Goal: Task Accomplishment & Management: Use online tool/utility

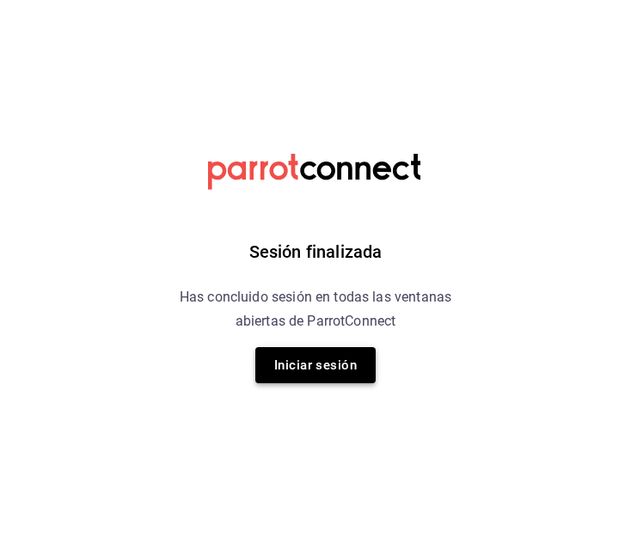
click at [293, 361] on button "Iniciar sesión" at bounding box center [315, 365] width 120 height 36
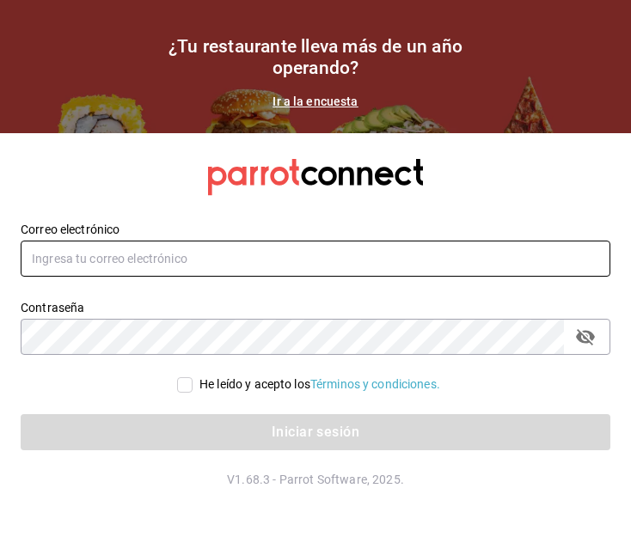
type input "pacogonzalezcontacto@gmail.com"
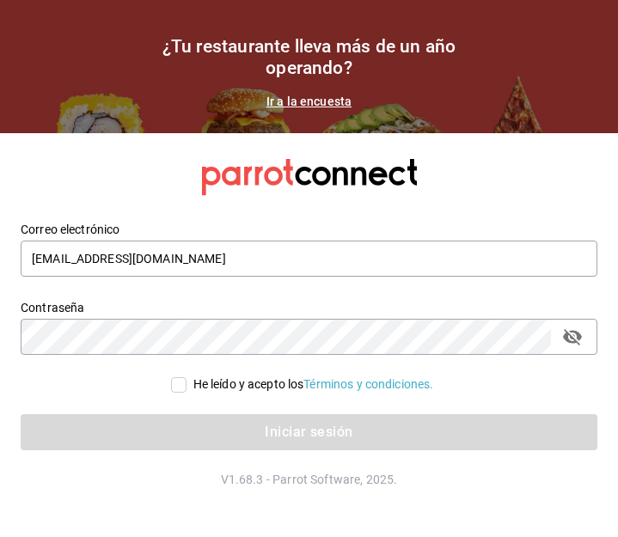
click at [171, 389] on input "He leído y acepto los Términos y condiciones." at bounding box center [178, 384] width 15 height 15
checkbox input "true"
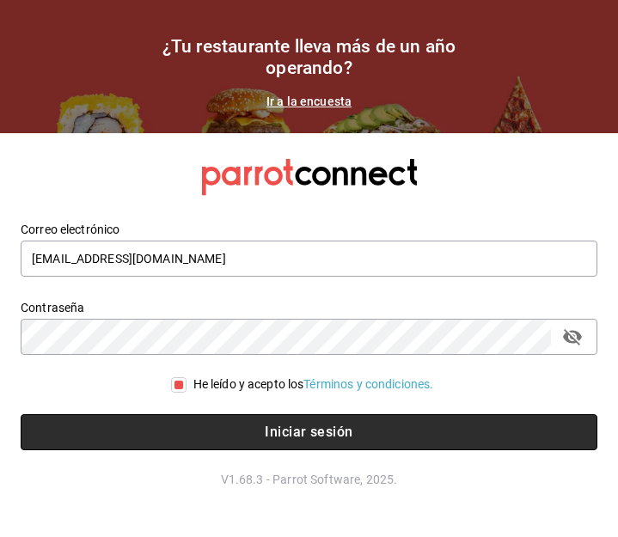
click at [176, 430] on button "Iniciar sesión" at bounding box center [309, 432] width 576 height 36
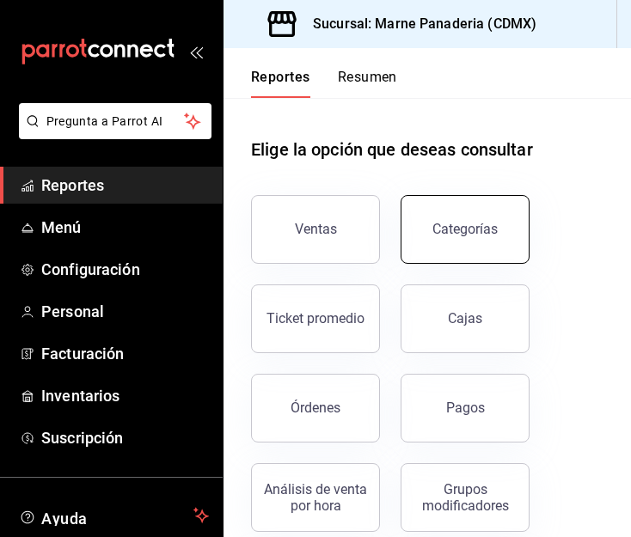
scroll to position [40, 0]
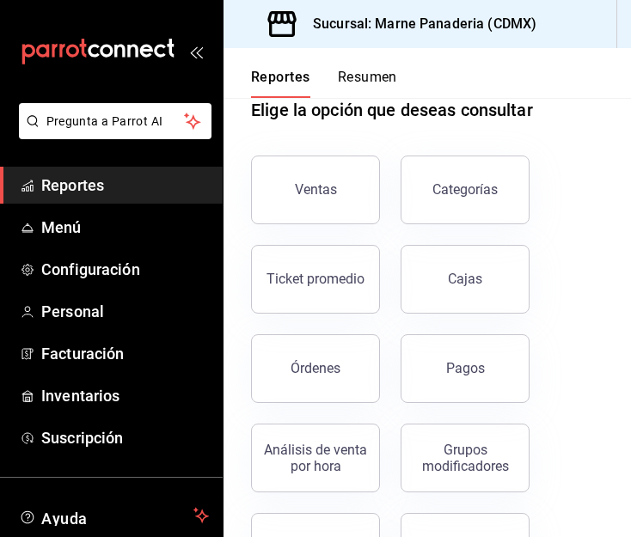
drag, startPoint x: 436, startPoint y: 369, endPoint x: 338, endPoint y: 168, distance: 223.6
click at [436, 369] on button "Pagos" at bounding box center [464, 368] width 129 height 69
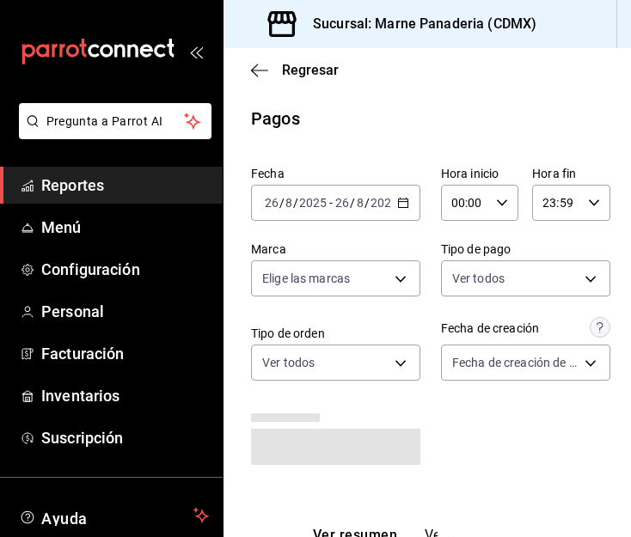
scroll to position [140, 0]
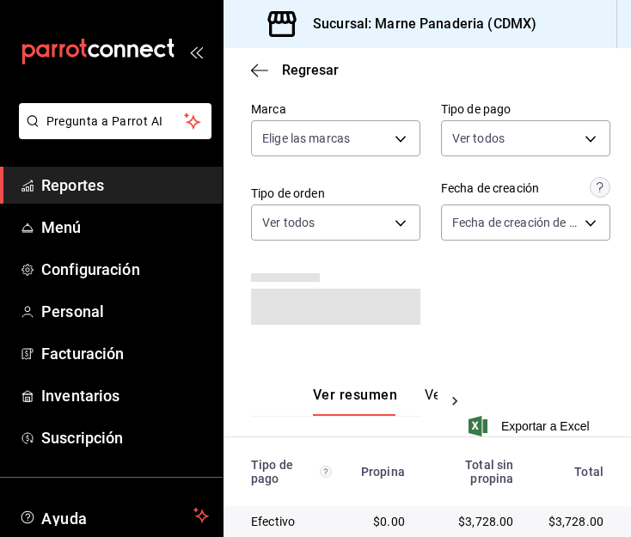
click at [72, 177] on span "Reportes" at bounding box center [125, 185] width 168 height 23
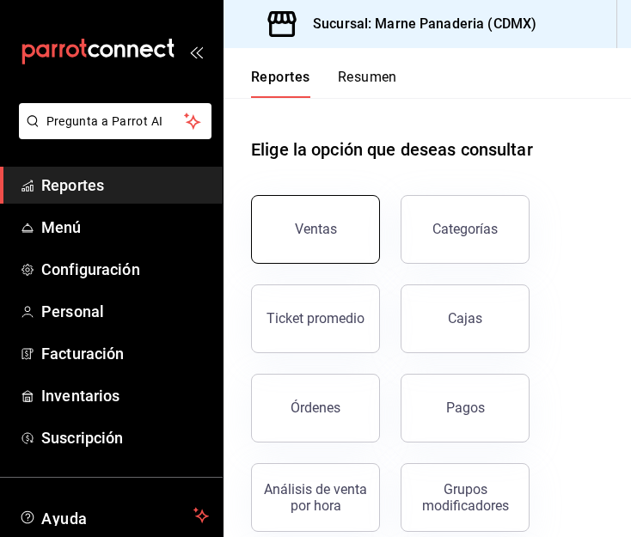
click at [329, 215] on button "Ventas" at bounding box center [315, 229] width 129 height 69
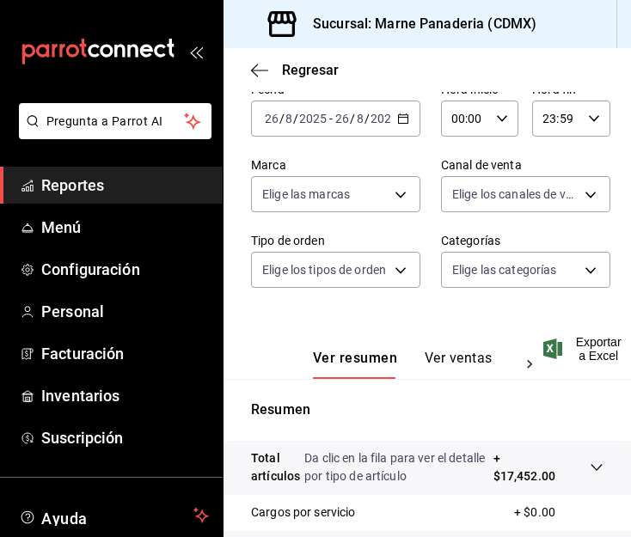
scroll to position [115, 0]
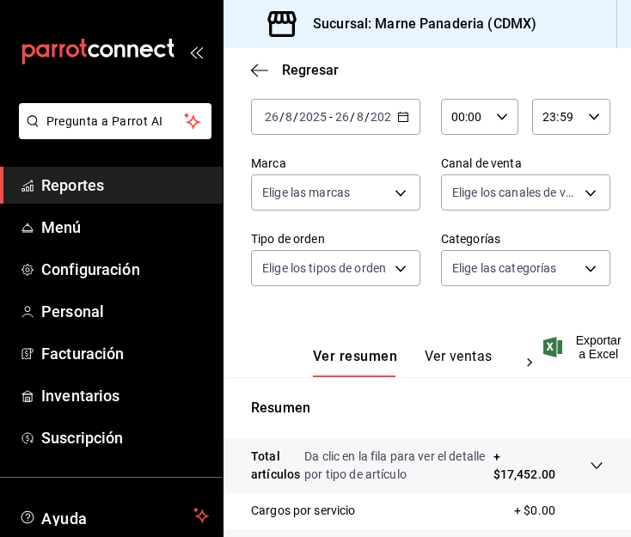
click at [398, 113] on \(Stroke\) "button" at bounding box center [403, 117] width 10 height 9
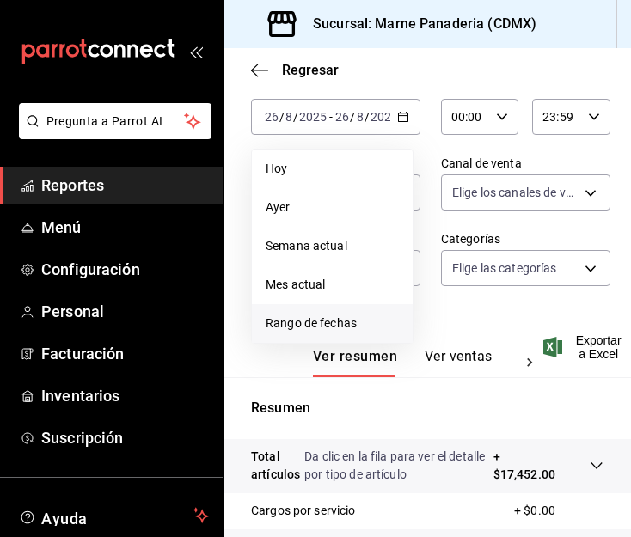
click at [322, 320] on span "Rango de fechas" at bounding box center [331, 323] width 133 height 18
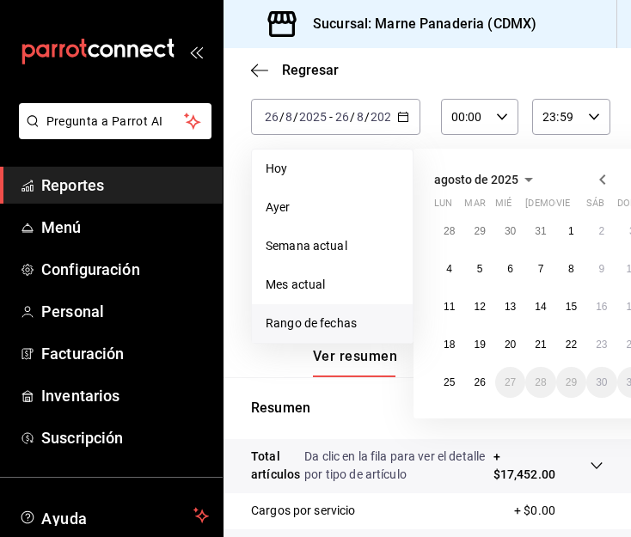
scroll to position [115, 96]
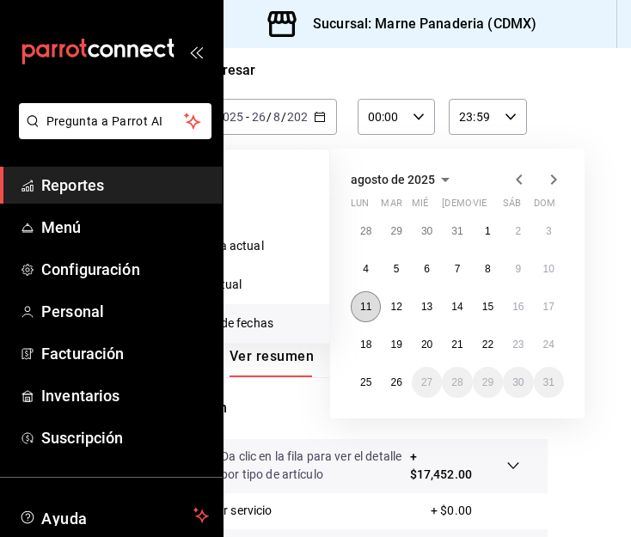
click at [360, 312] on abbr "11" at bounding box center [365, 307] width 11 height 12
click at [512, 308] on abbr "16" at bounding box center [517, 307] width 11 height 12
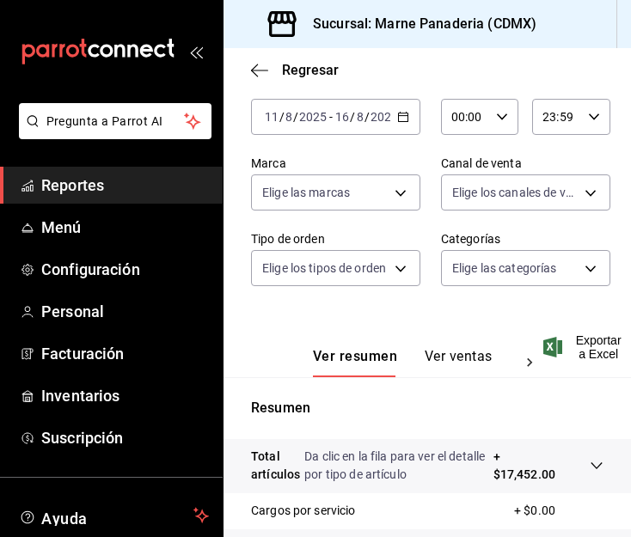
scroll to position [115, 3]
click at [392, 129] on div "[DATE] [DATE] - [DATE] [DATE]" at bounding box center [335, 117] width 169 height 36
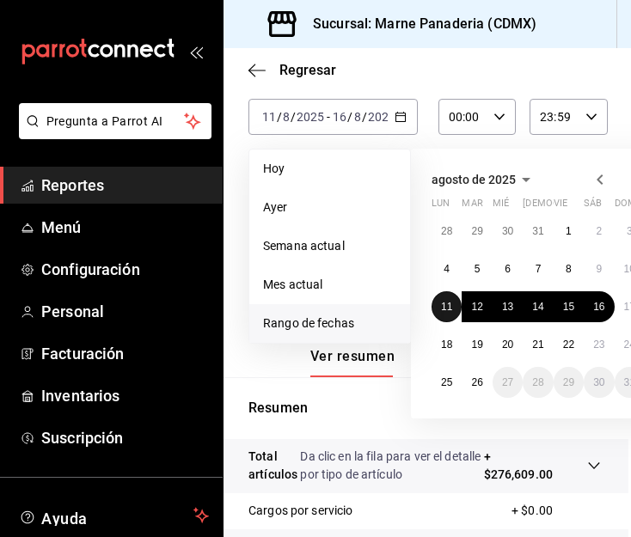
click at [445, 309] on abbr "11" at bounding box center [446, 307] width 11 height 12
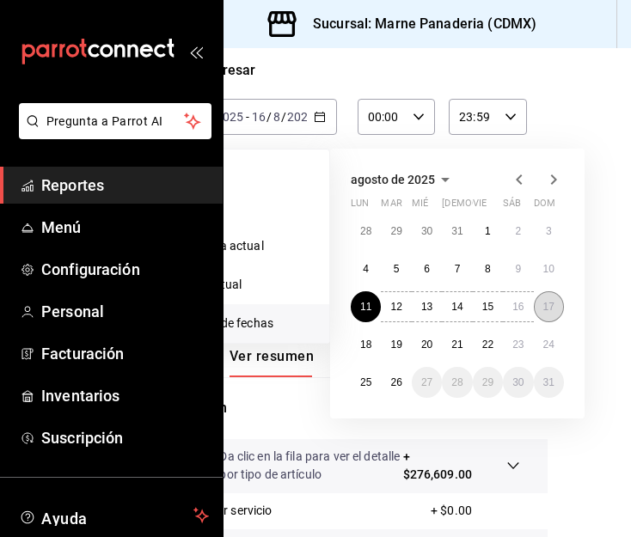
click at [543, 302] on abbr "17" at bounding box center [548, 307] width 11 height 12
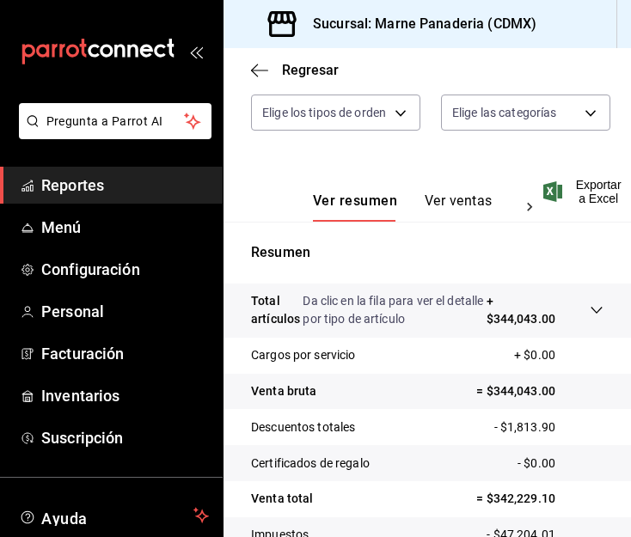
scroll to position [269, 3]
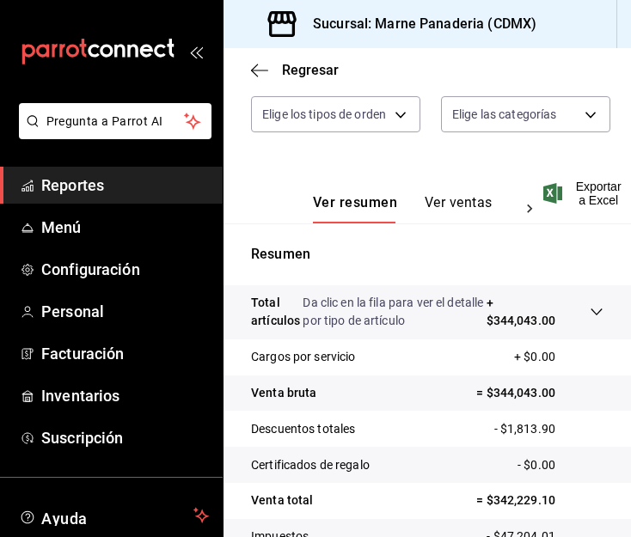
click at [445, 216] on button "Ver ventas" at bounding box center [458, 208] width 68 height 29
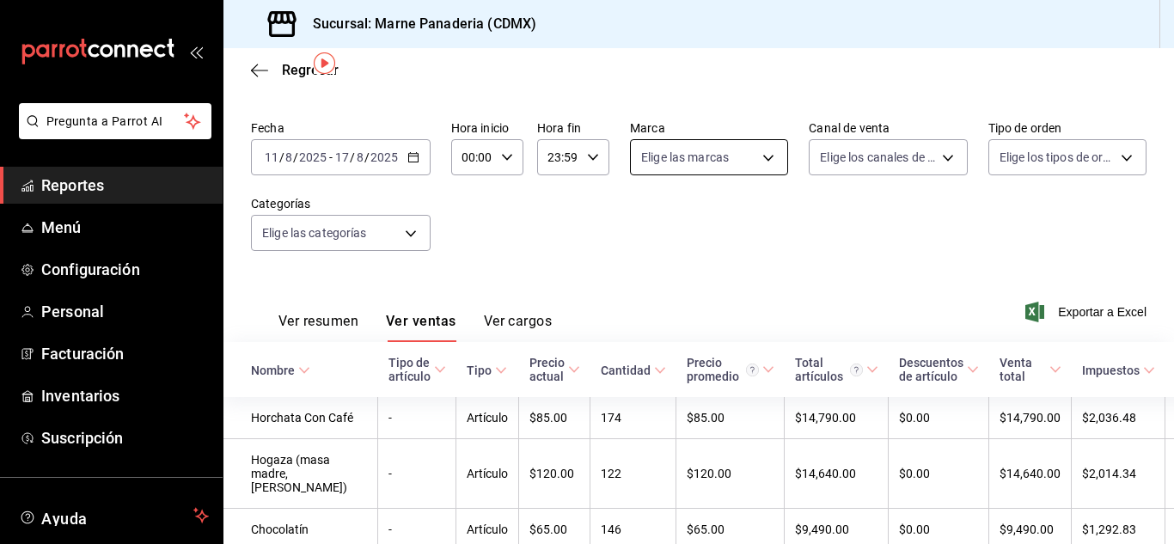
scroll to position [56, 0]
click at [630, 152] on body "Pregunta a Parrot AI Reportes Menú Configuración Personal Facturación Inventari…" at bounding box center [587, 272] width 1174 height 544
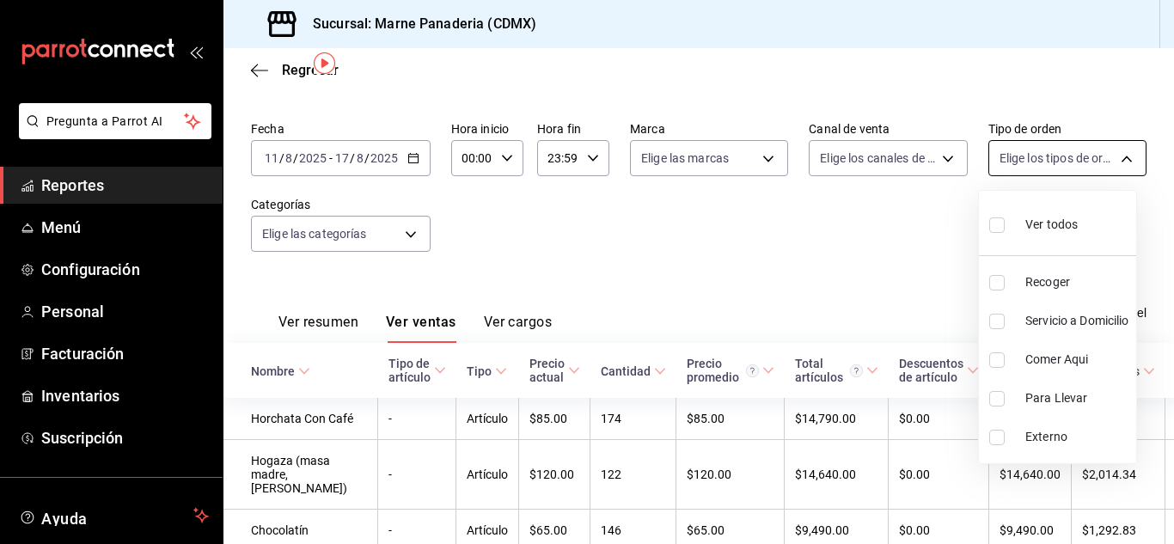
click at [630, 152] on div at bounding box center [587, 272] width 1174 height 544
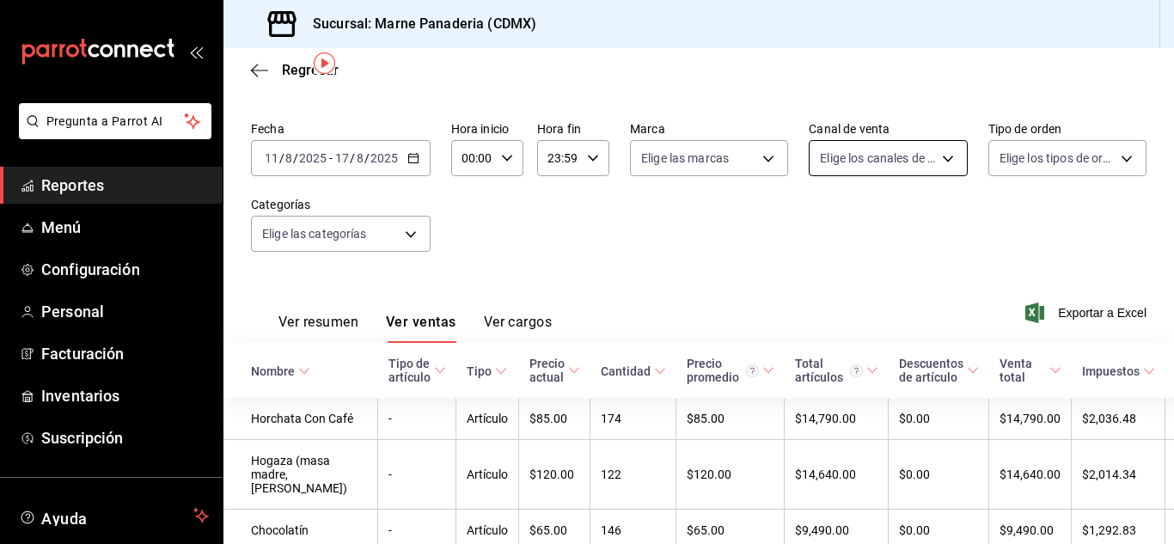
click at [630, 149] on body "Pregunta a Parrot AI Reportes Menú Configuración Personal Facturación Inventari…" at bounding box center [587, 272] width 1174 height 544
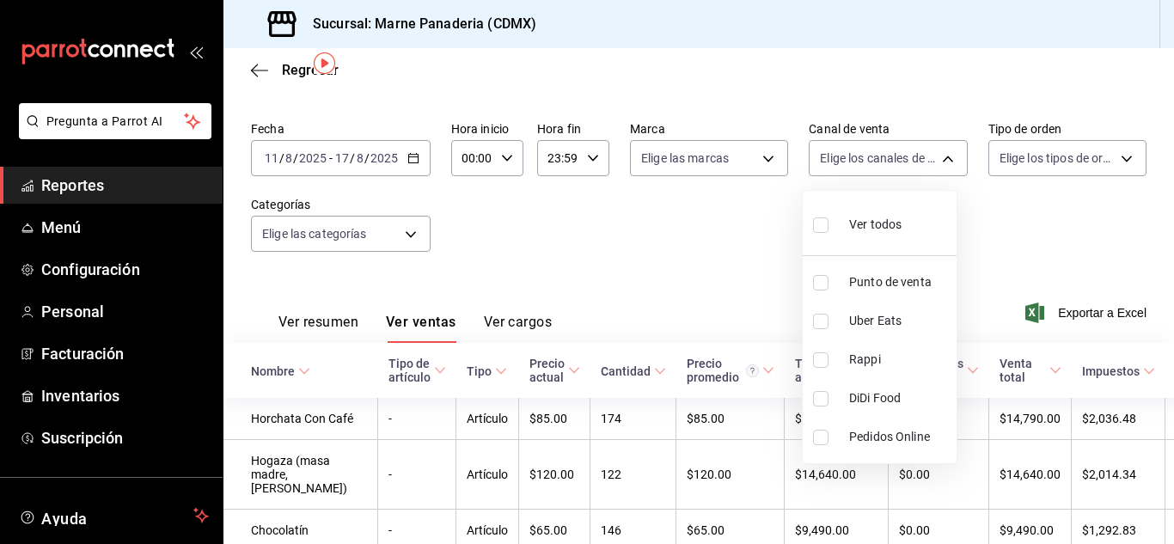
click at [630, 249] on div at bounding box center [587, 272] width 1174 height 544
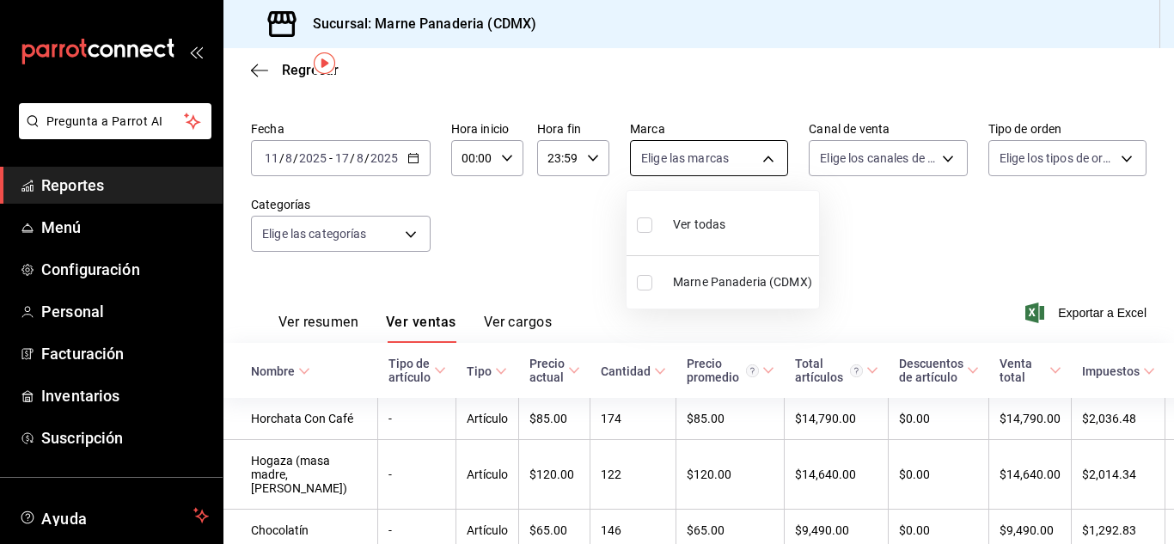
click at [630, 163] on body "Pregunta a Parrot AI Reportes Menú Configuración Personal Facturación Inventari…" at bounding box center [587, 272] width 1174 height 544
click at [630, 278] on label at bounding box center [648, 282] width 22 height 15
click at [630, 278] on input "checkbox" at bounding box center [644, 282] width 15 height 15
checkbox input "false"
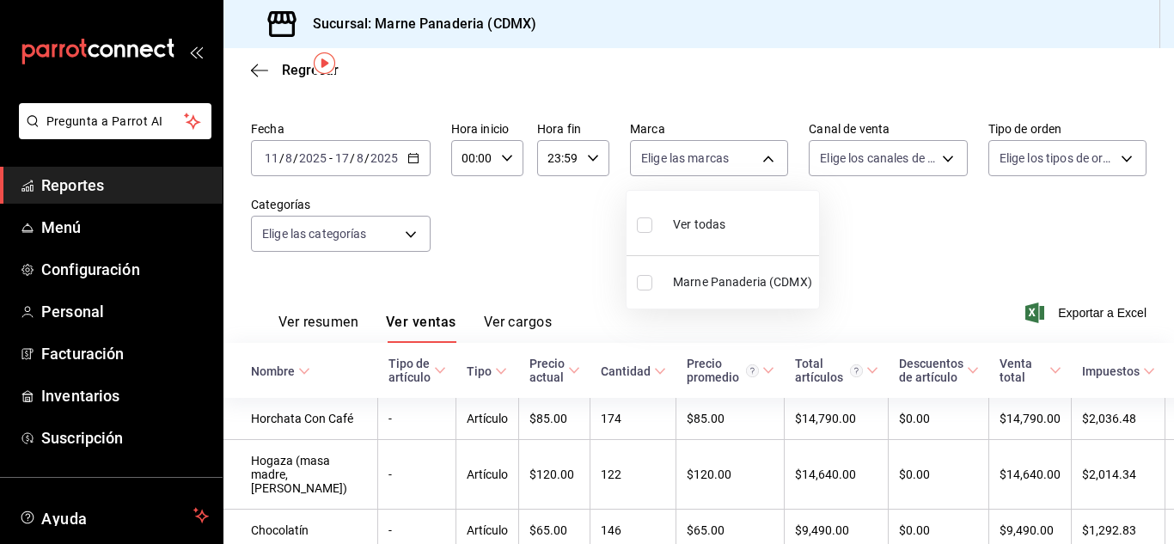
click at [414, 233] on div at bounding box center [587, 272] width 1174 height 544
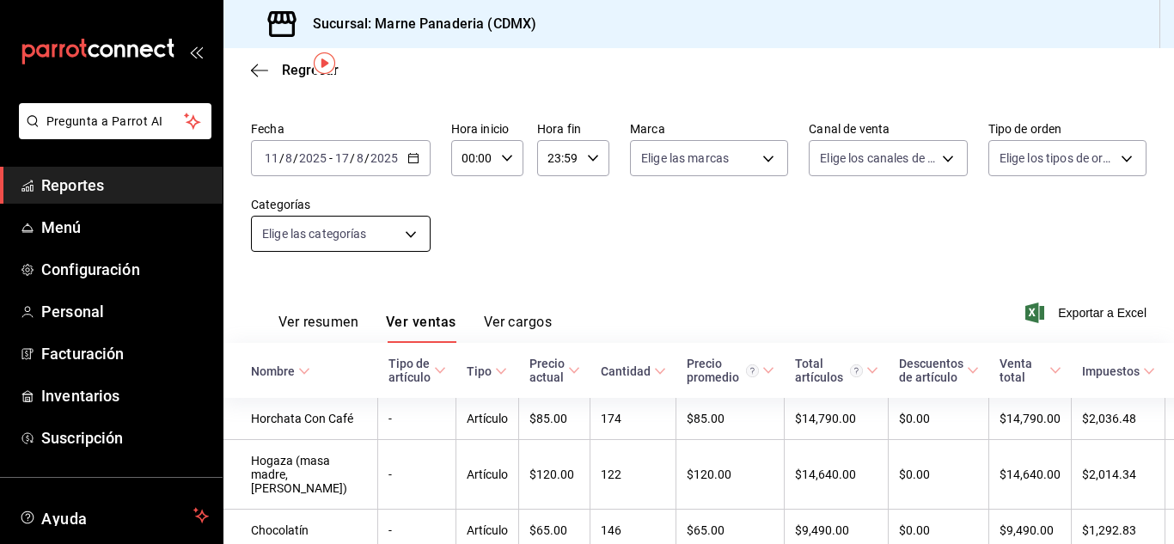
click at [402, 235] on body "Pregunta a Parrot AI Reportes Menú Configuración Personal Facturación Inventari…" at bounding box center [587, 272] width 1174 height 544
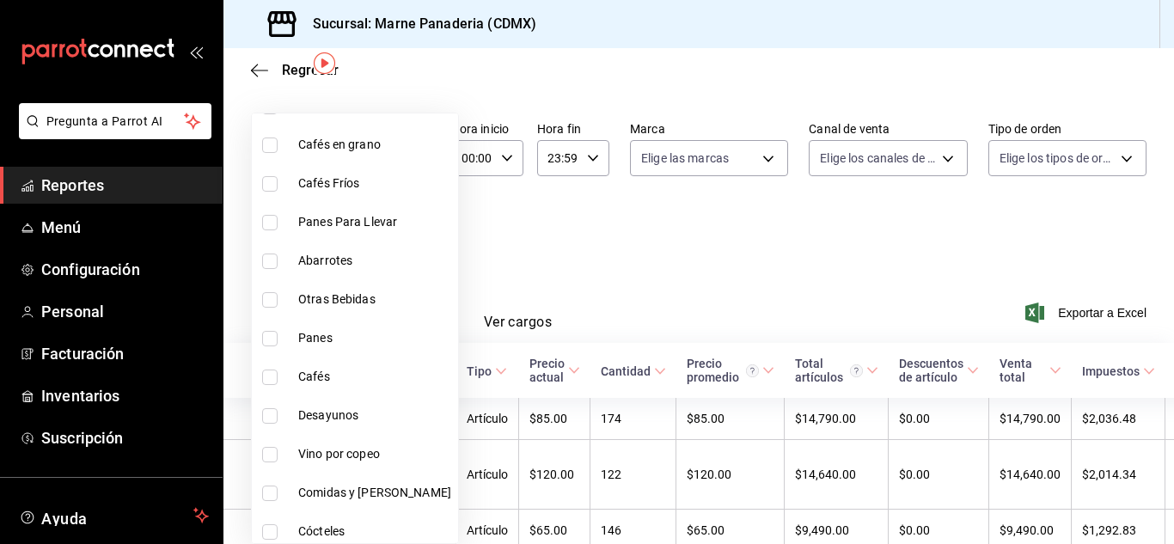
scroll to position [149, 0]
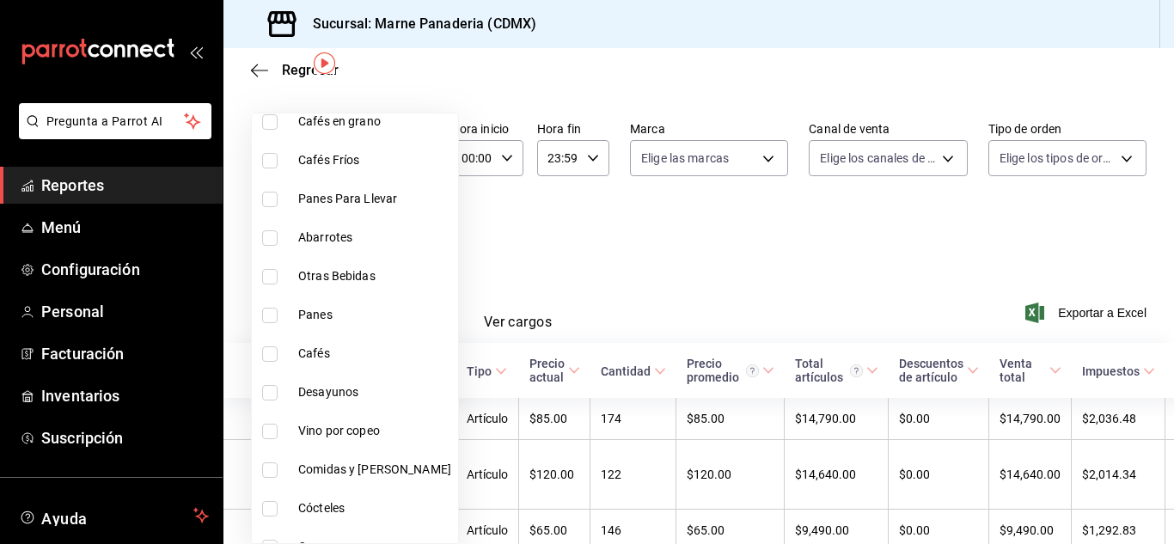
click at [333, 398] on span "Desayunos" at bounding box center [374, 392] width 153 height 18
type input "ce8d030a-cc3d-4443-b2cb-82675d69821b"
checkbox input "true"
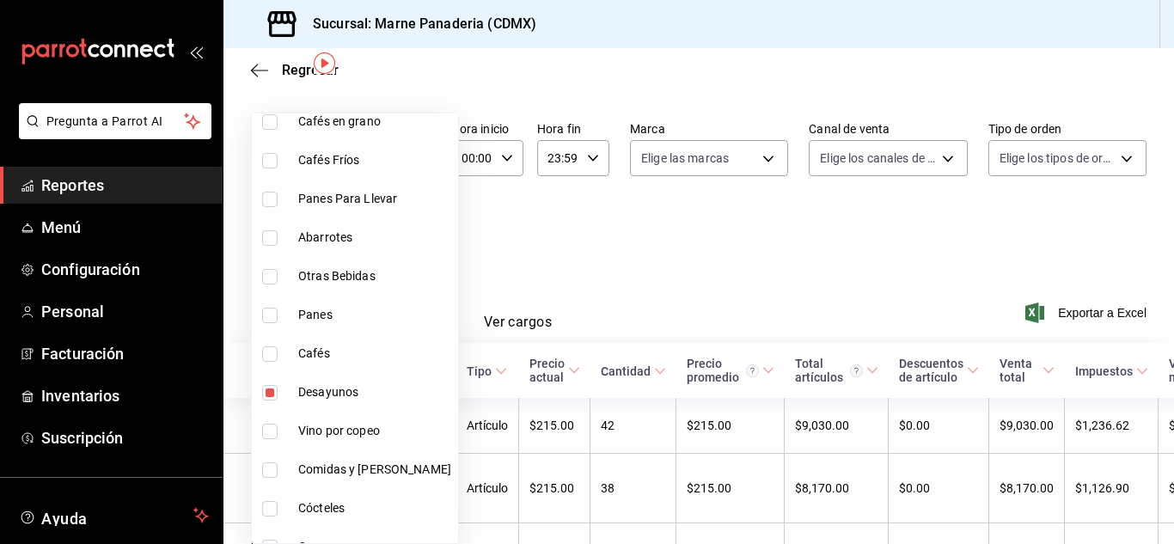
click at [630, 225] on div at bounding box center [587, 272] width 1174 height 544
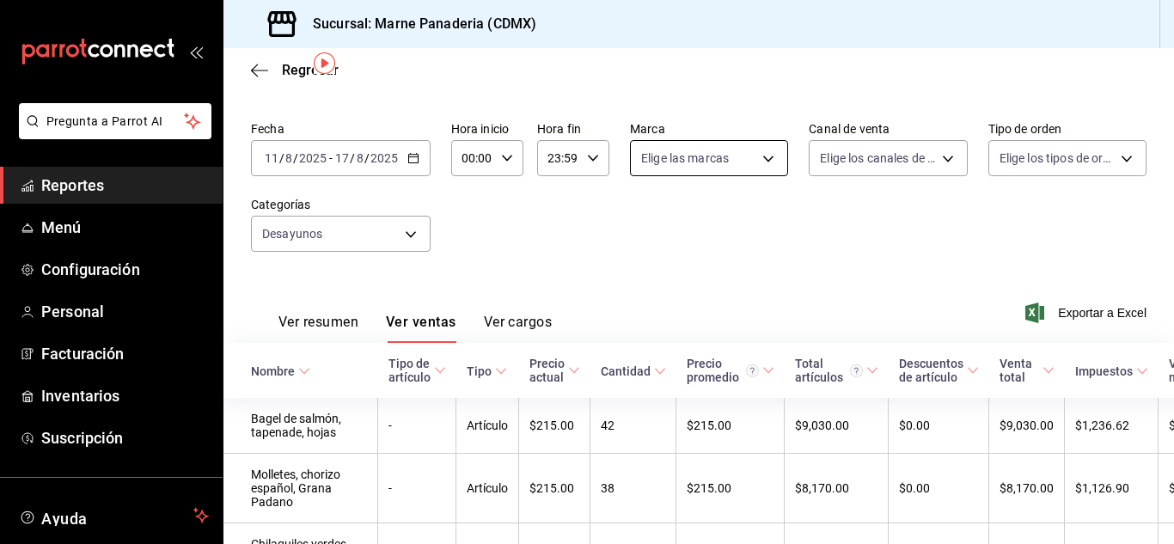
click at [630, 162] on body "Pregunta a Parrot AI Reportes Menú Configuración Personal Facturación Inventari…" at bounding box center [587, 272] width 1174 height 544
click at [630, 289] on span "Marne Panaderia (CDMX)" at bounding box center [742, 282] width 139 height 18
type input "85d85fe5-a511-429d-a5b7-b41691660ca2"
checkbox input "true"
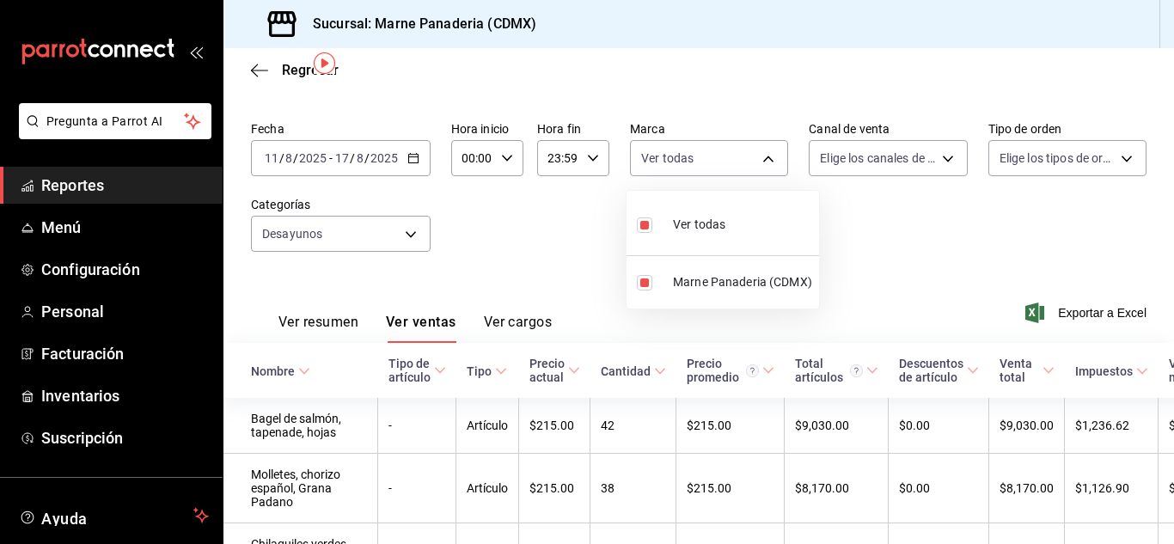
click at [519, 222] on div at bounding box center [587, 272] width 1174 height 544
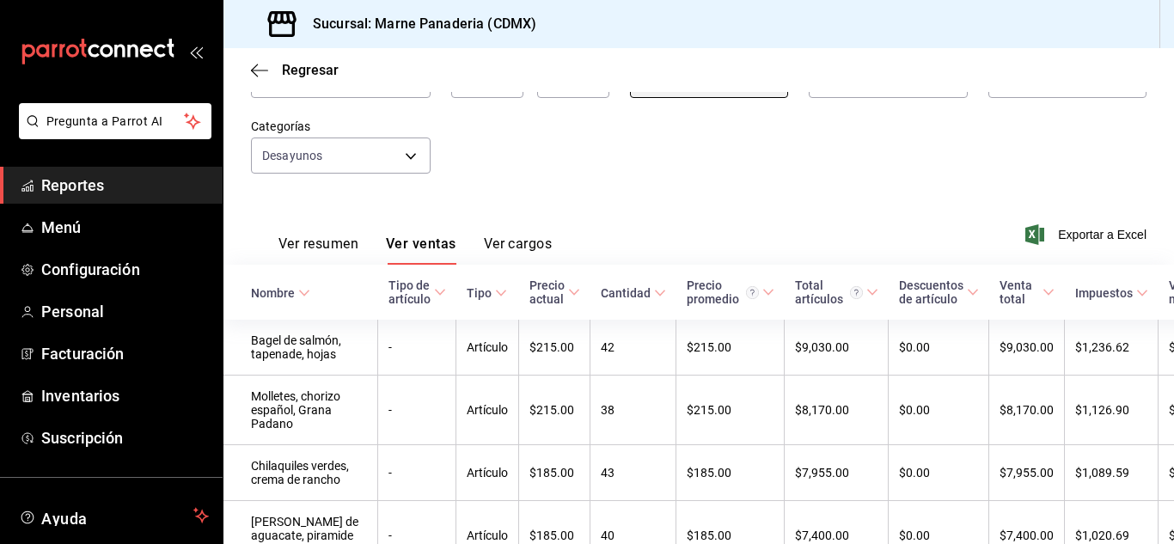
scroll to position [129, 0]
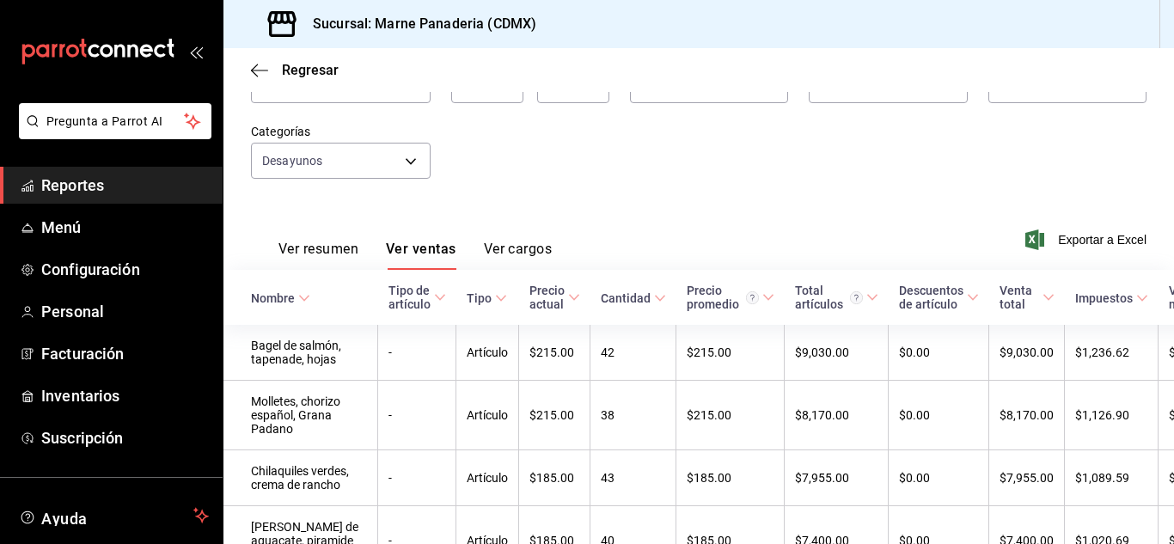
click at [601, 305] on span "Cantidad" at bounding box center [633, 298] width 65 height 14
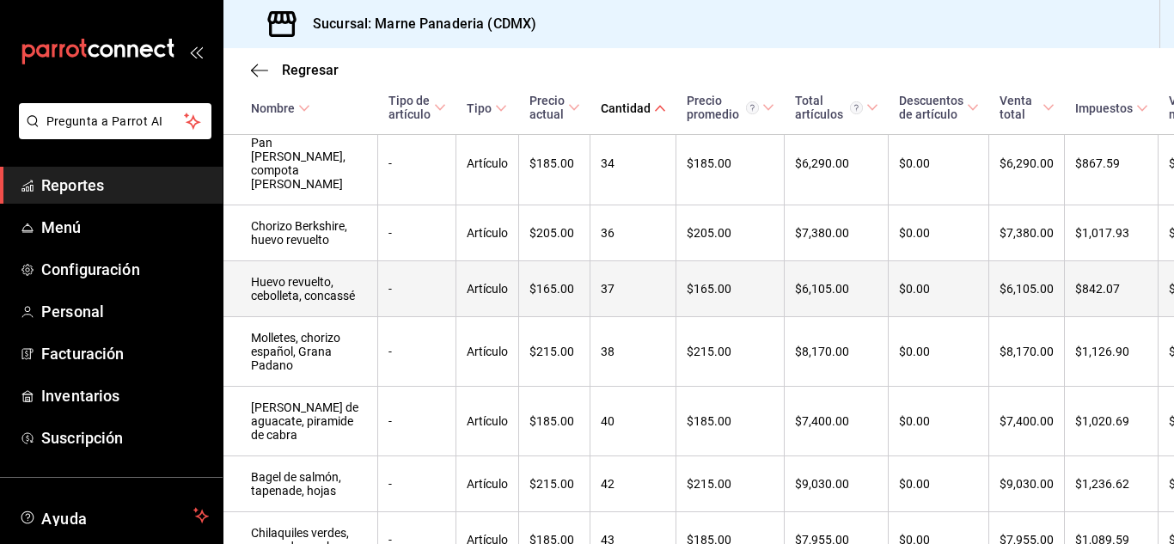
scroll to position [1296, 0]
